Goal: Check status

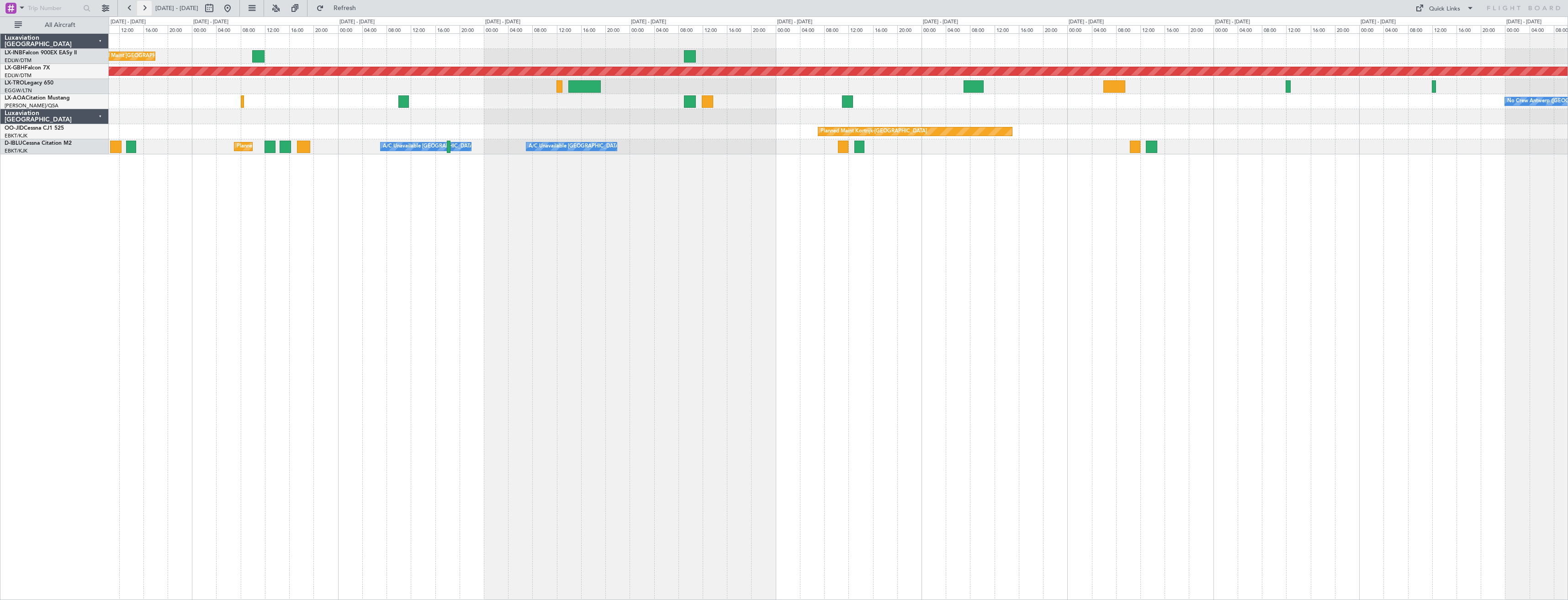
click at [150, 13] on button at bounding box center [144, 9] width 15 height 15
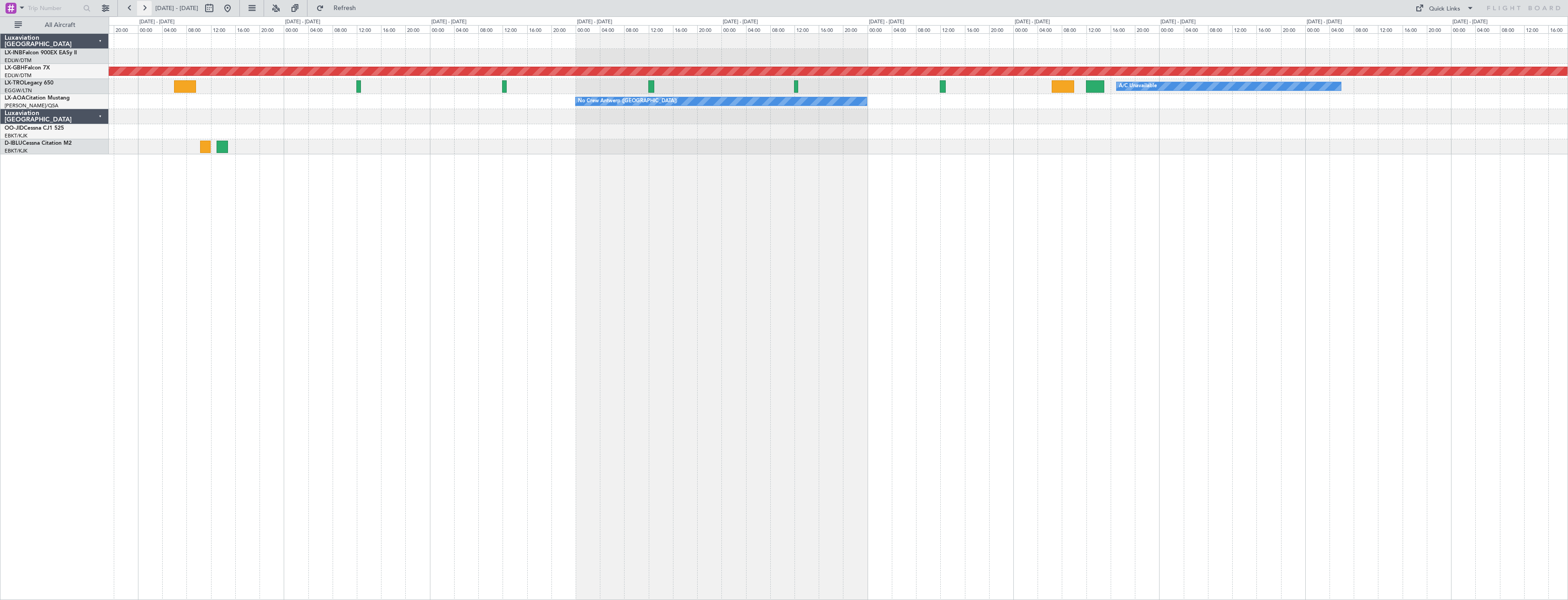
click at [145, 12] on button at bounding box center [144, 9] width 15 height 15
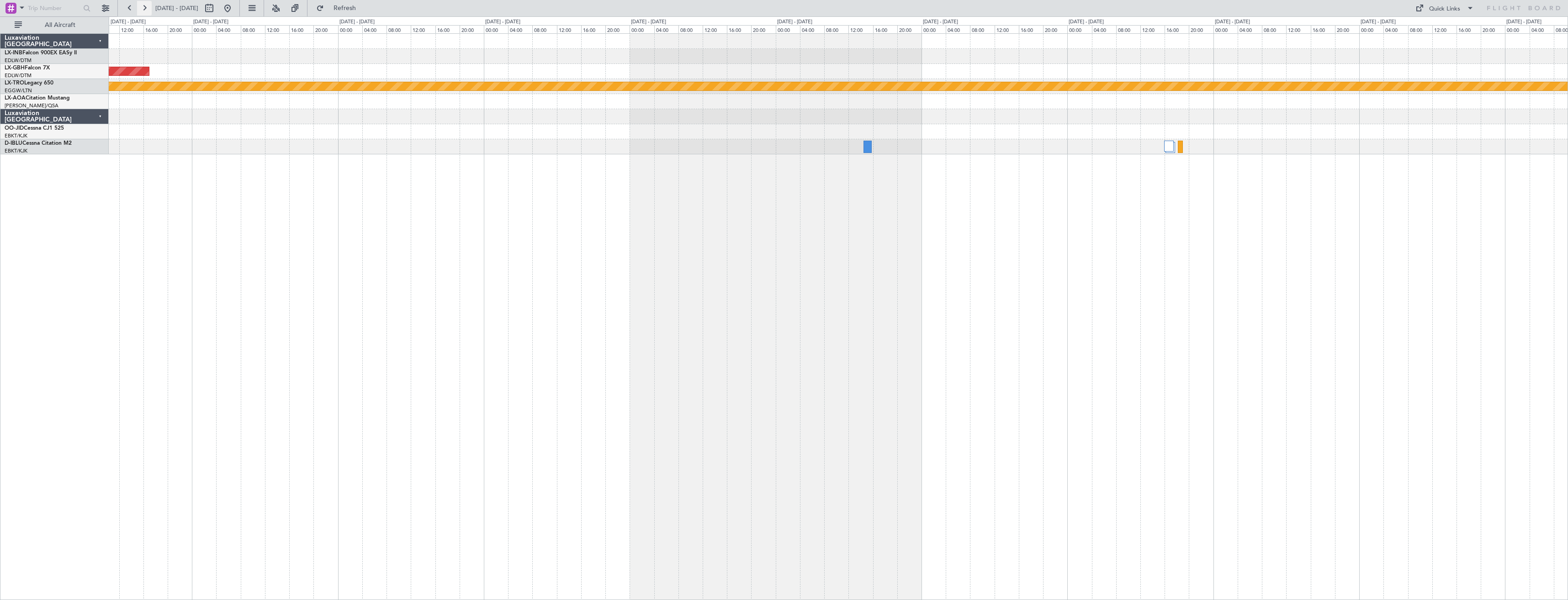
click at [145, 12] on button at bounding box center [144, 9] width 15 height 15
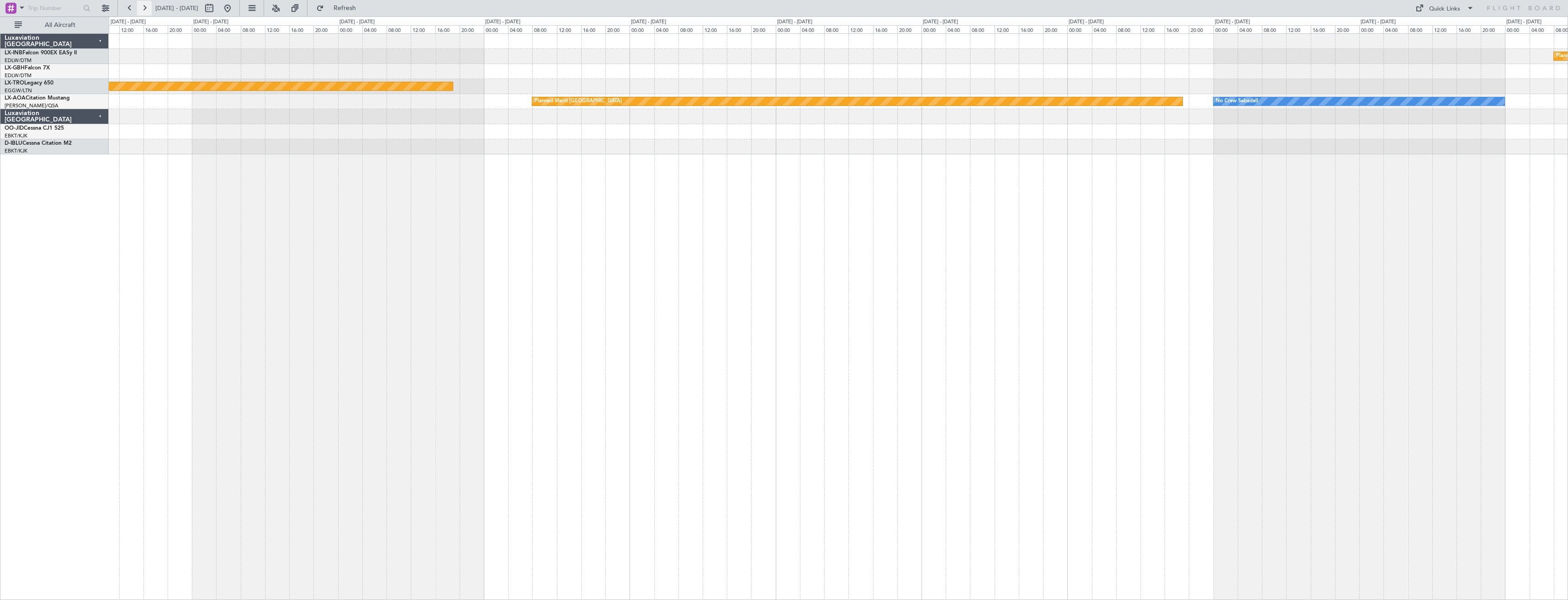
click at [142, 11] on button at bounding box center [144, 9] width 15 height 15
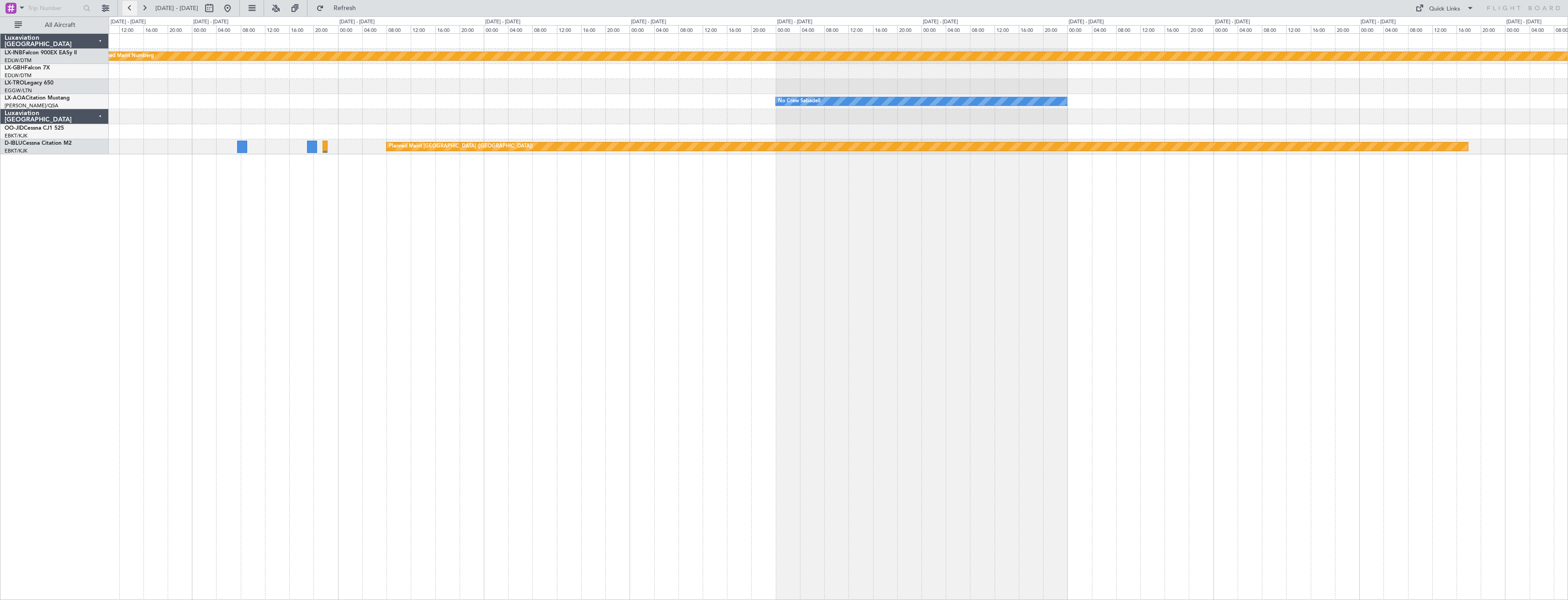
click at [126, 7] on button at bounding box center [130, 9] width 15 height 15
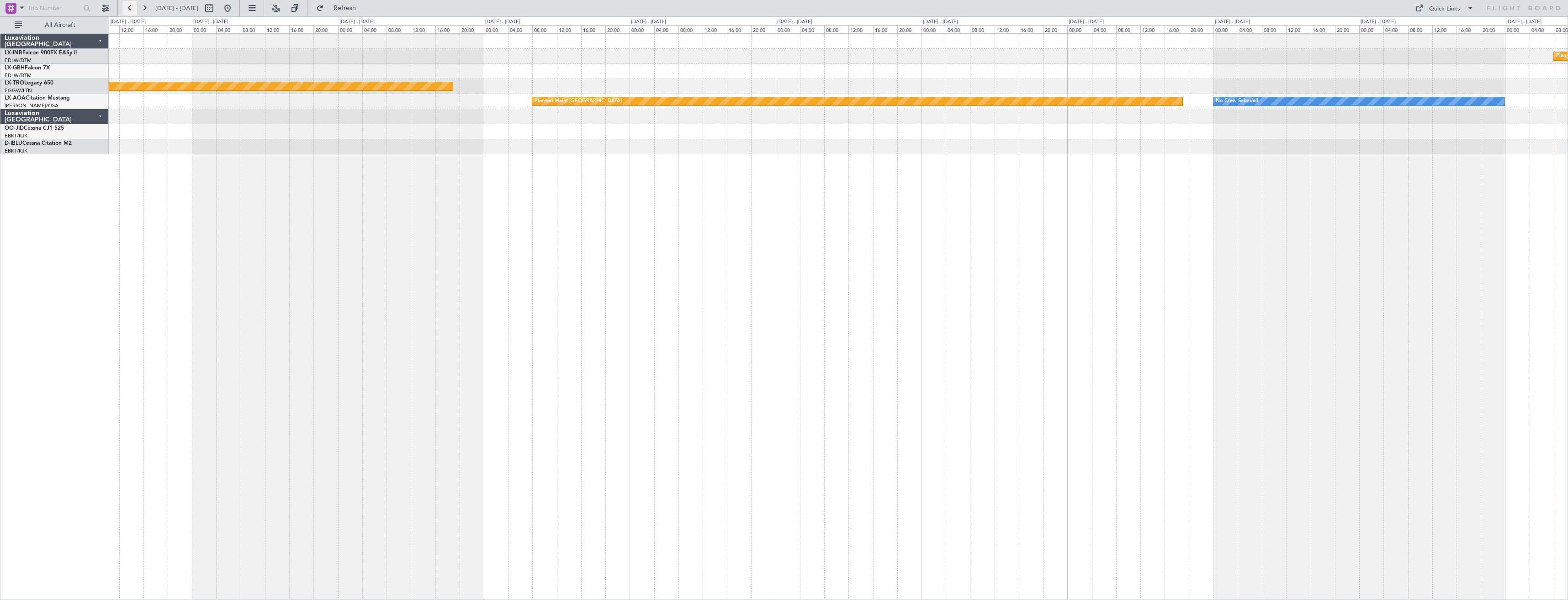
click at [127, 7] on button at bounding box center [130, 9] width 15 height 15
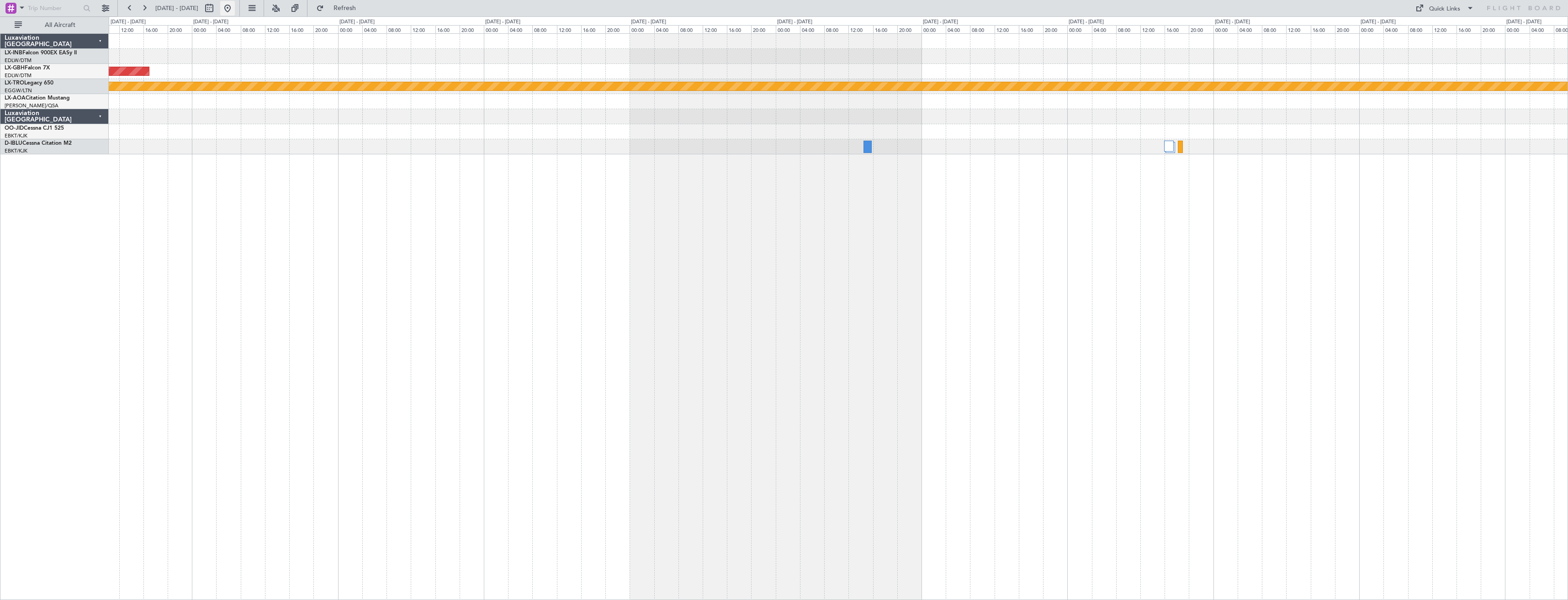
click at [235, 12] on button at bounding box center [228, 9] width 15 height 15
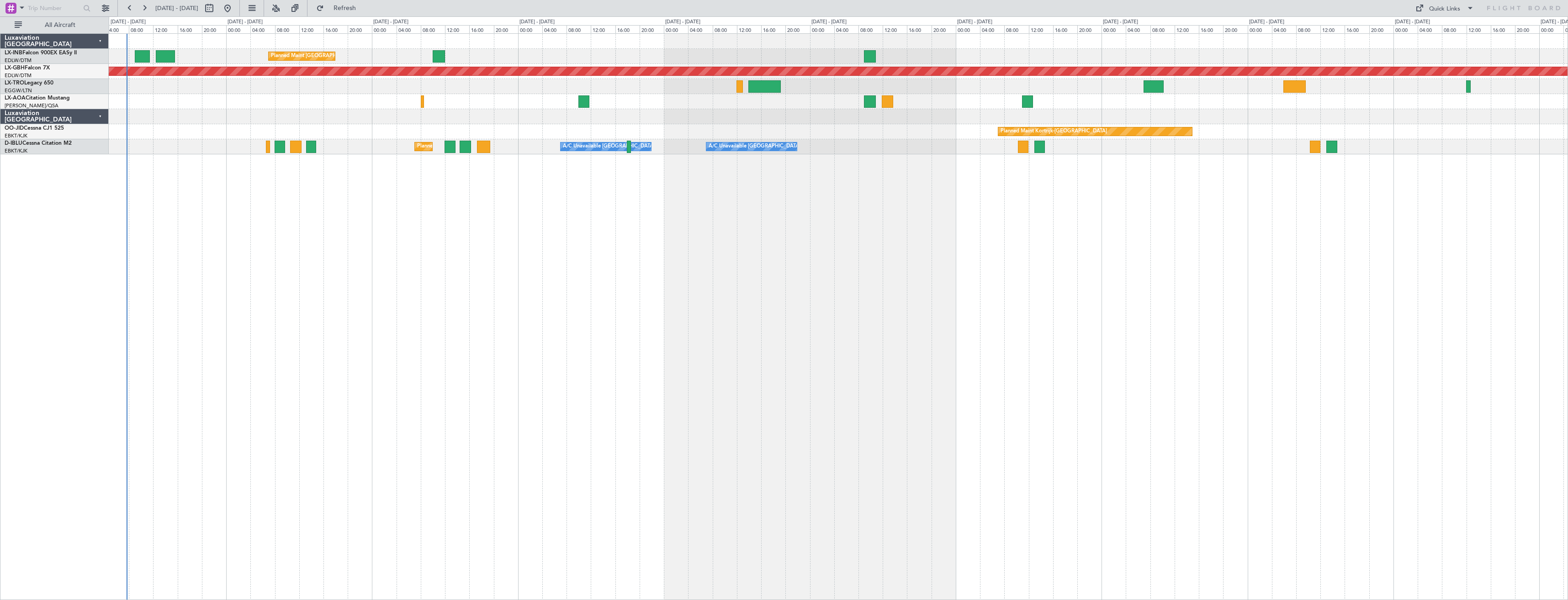
click at [606, 298] on div "Planned Maint [GEOGRAPHIC_DATA] ([GEOGRAPHIC_DATA]) Planned Maint Nurnberg No C…" at bounding box center [838, 316] width 1459 height 567
click at [147, 7] on button at bounding box center [144, 9] width 15 height 15
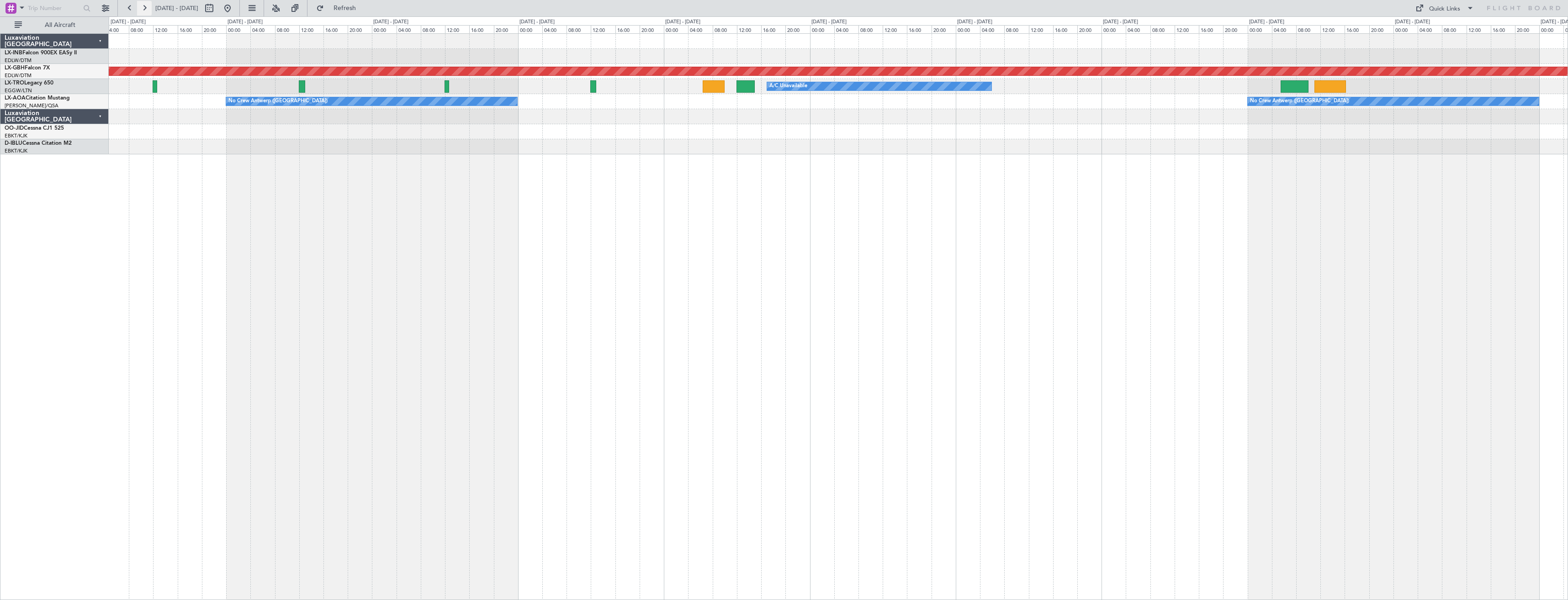
click at [147, 7] on button at bounding box center [144, 9] width 15 height 15
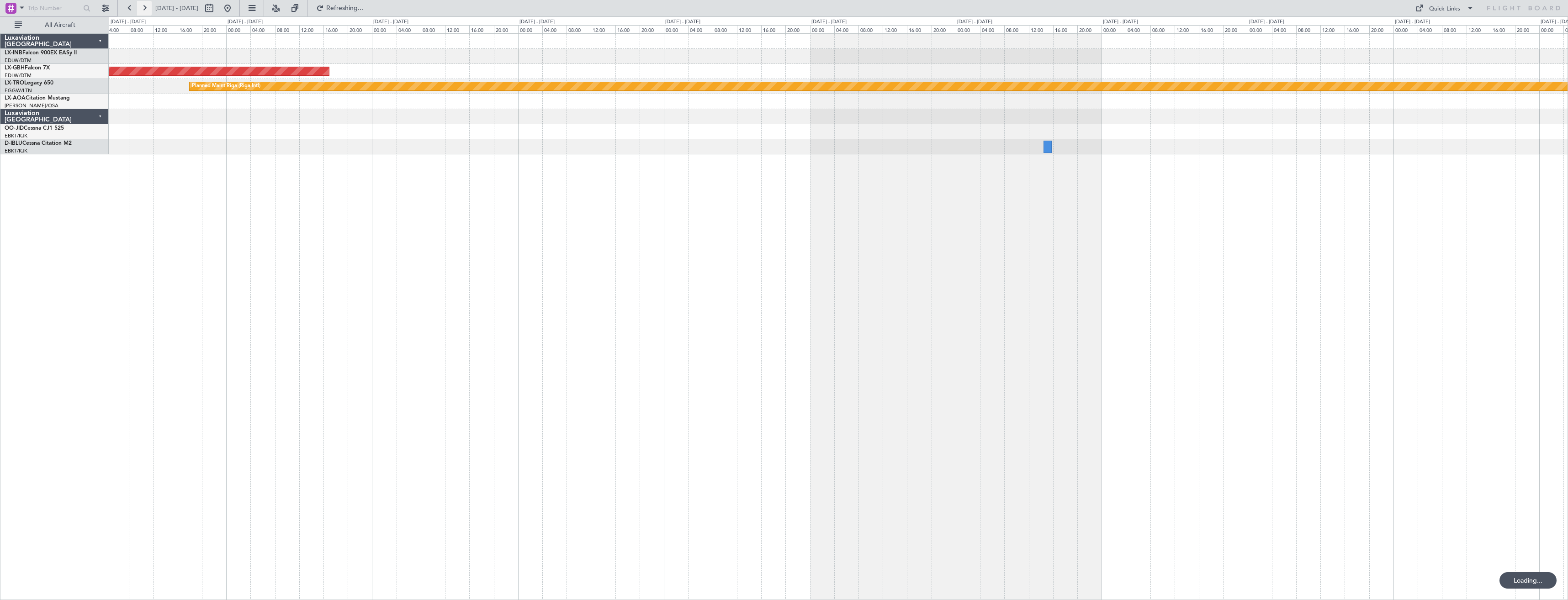
click at [147, 7] on button at bounding box center [144, 9] width 15 height 15
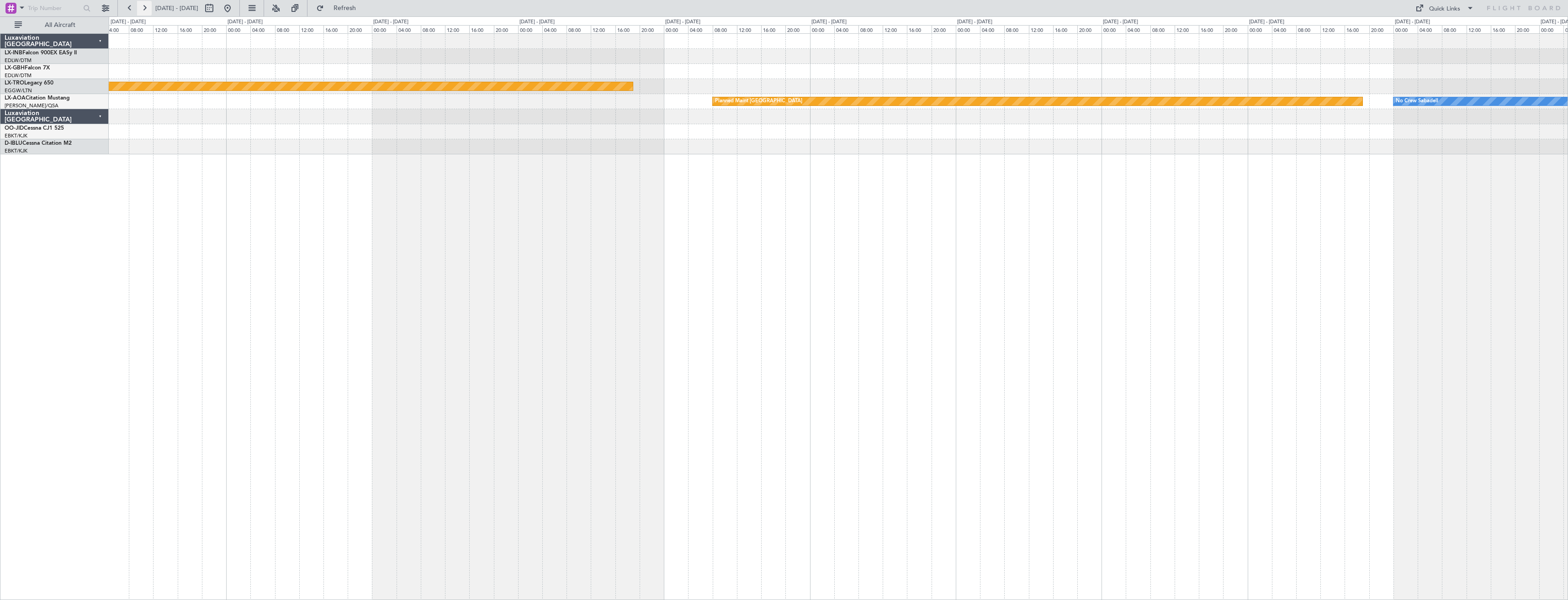
click at [147, 7] on button at bounding box center [144, 9] width 15 height 15
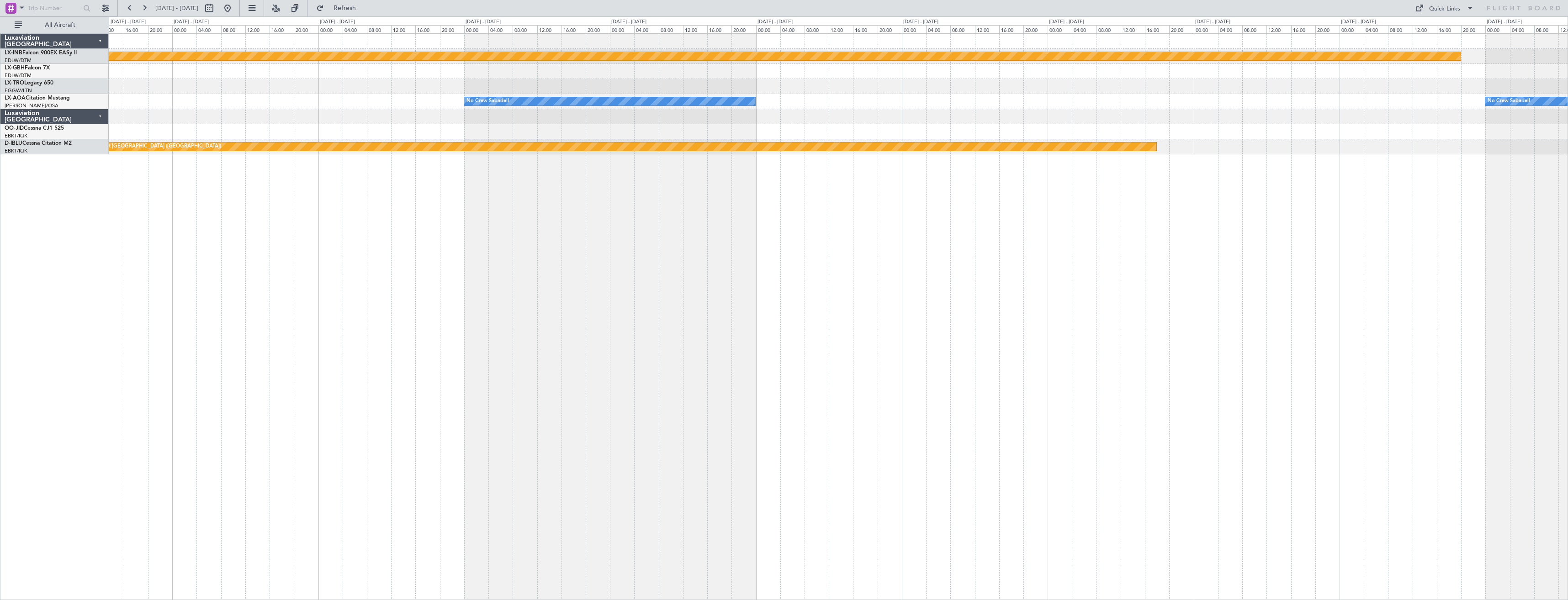
click at [797, 386] on div "Planned Maint Nurnberg No Crew Sabadell No Crew Sabadell Planned Maint [GEOGRAP…" at bounding box center [838, 316] width 1459 height 567
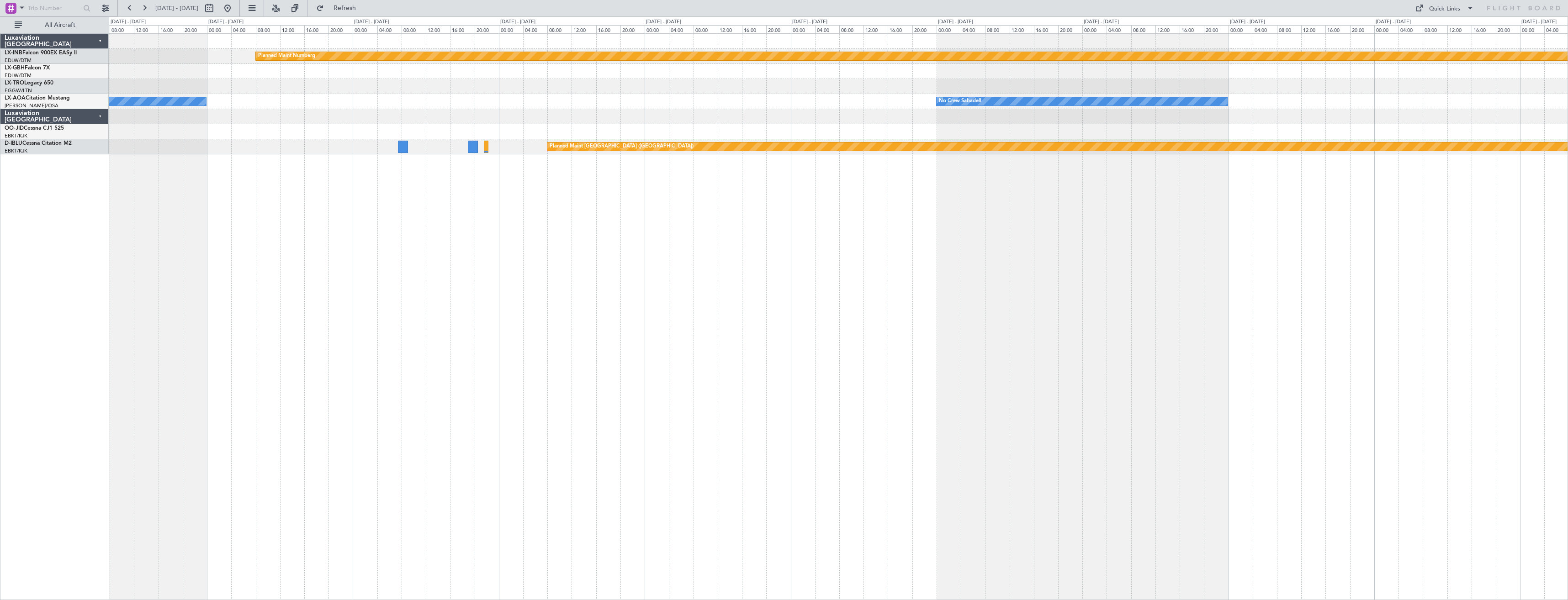
click at [942, 296] on div "Planned Maint Nurnberg No Crew Sabadell No Crew Sabadell Planned Maint [GEOGRAP…" at bounding box center [838, 316] width 1459 height 567
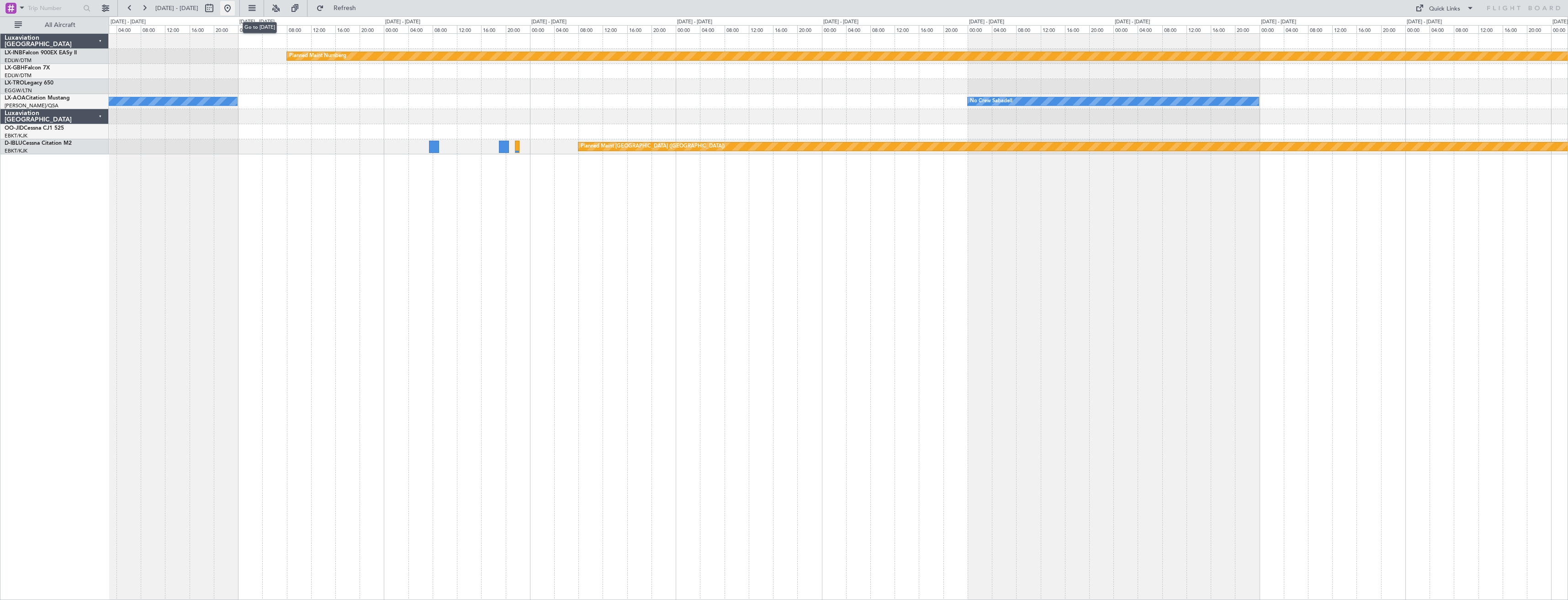
click at [235, 11] on button at bounding box center [228, 9] width 15 height 15
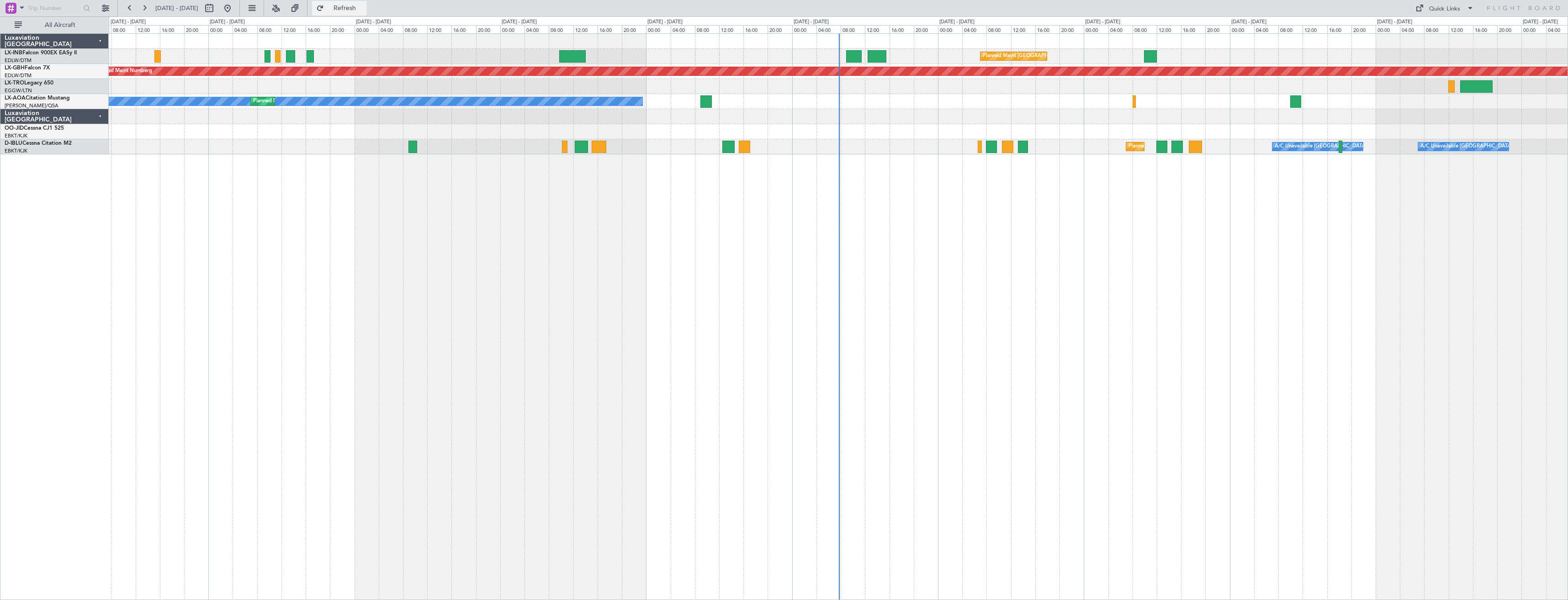
click at [364, 5] on span "Refresh" at bounding box center [345, 8] width 38 height 7
click at [235, 12] on button at bounding box center [228, 9] width 15 height 15
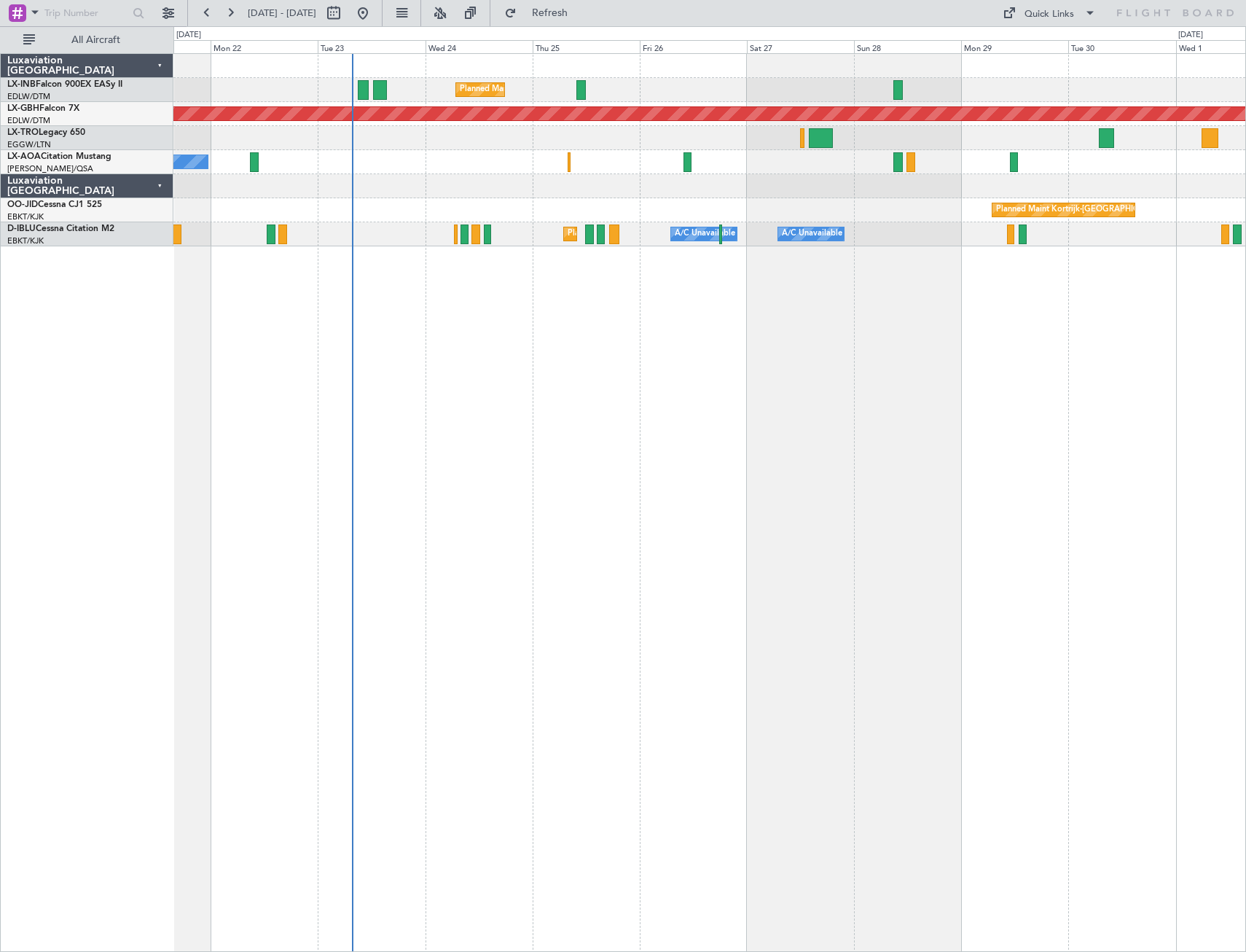
click at [596, 557] on div "Planned Maint [GEOGRAPHIC_DATA] ([GEOGRAPHIC_DATA]) Planned Maint Nurnberg No […" at bounding box center [710, 502] width 1073 height 899
